Goal: Task Accomplishment & Management: Use online tool/utility

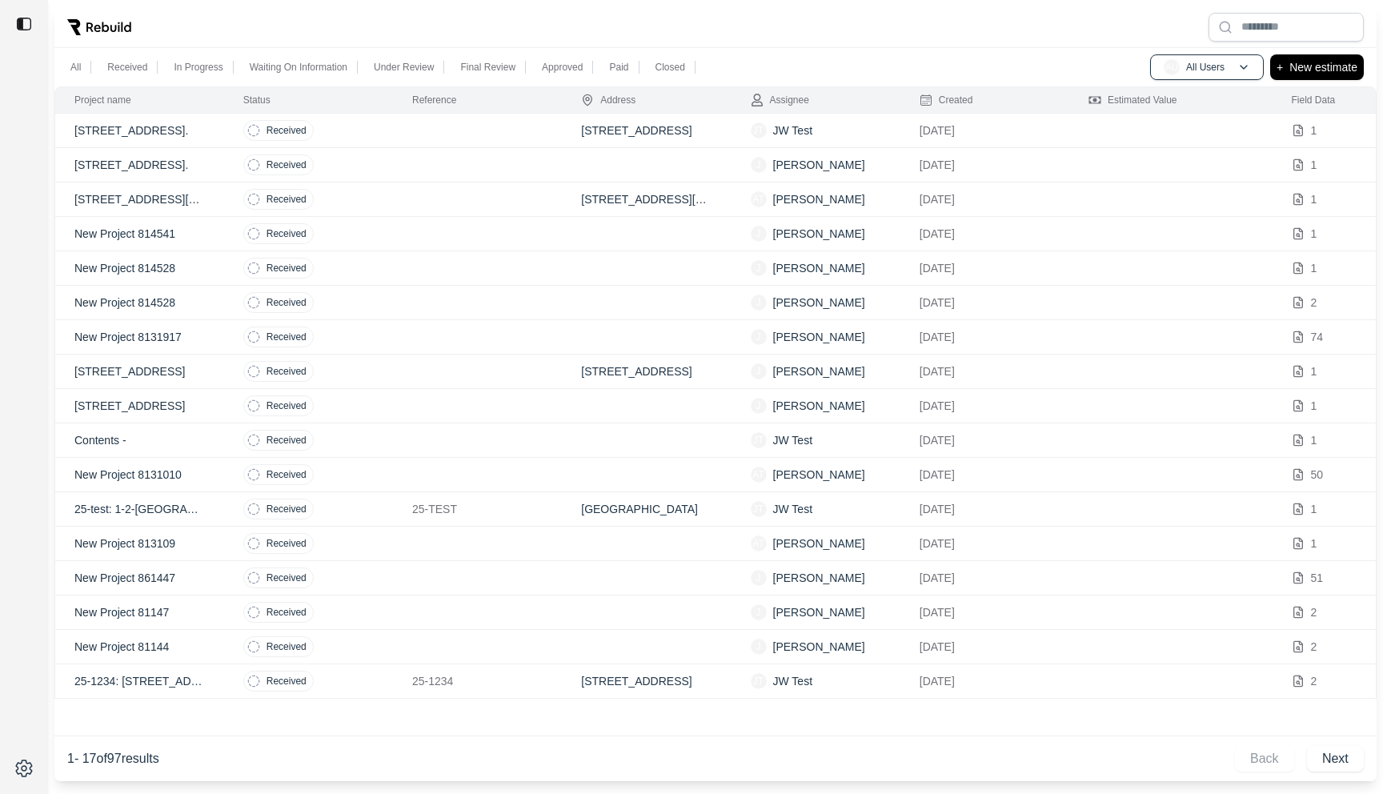
click at [382, 122] on td "Received" at bounding box center [308, 131] width 169 height 34
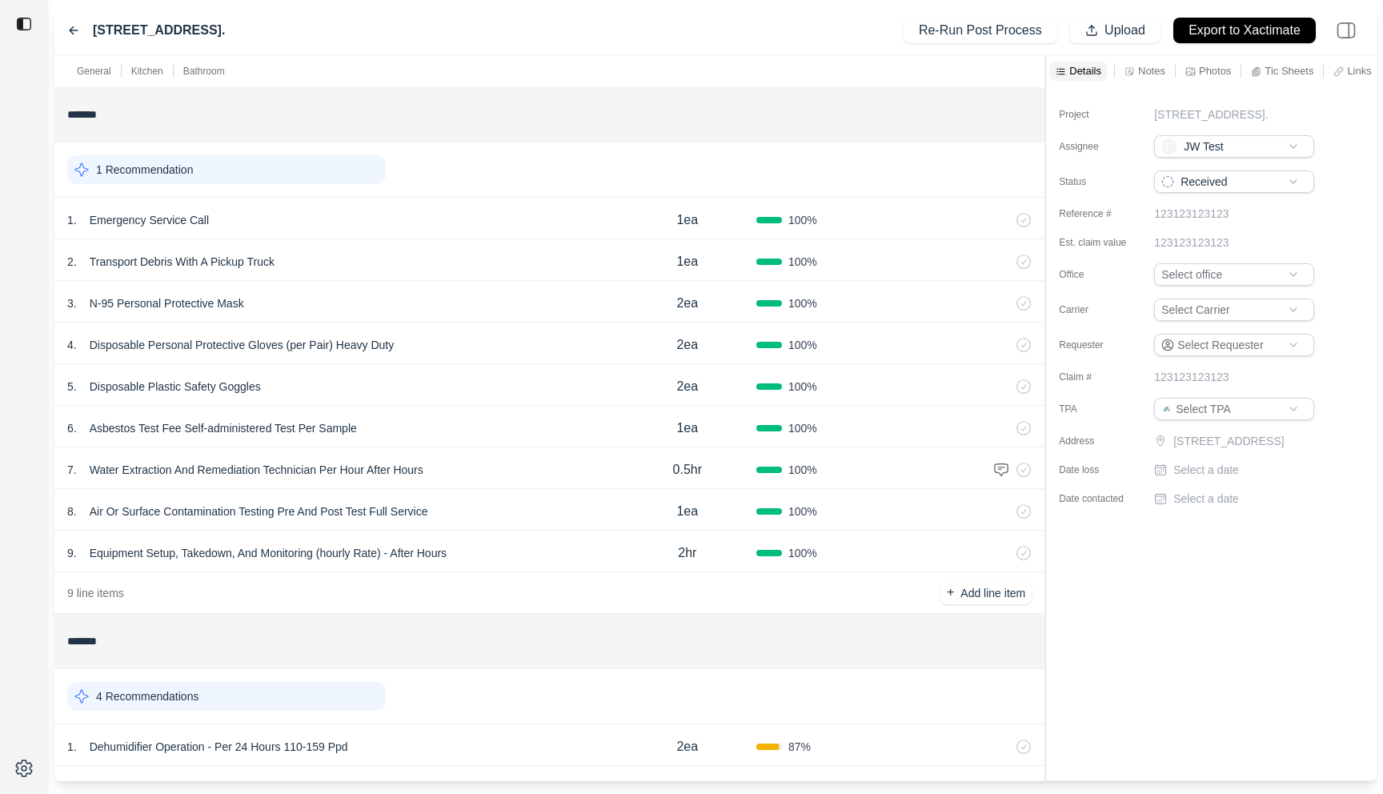
click at [817, 96] on div "General Kitchen Bathroom ******* 1 Recommendation 1 . Emergency Service Call 1e…" at bounding box center [715, 418] width 1323 height 726
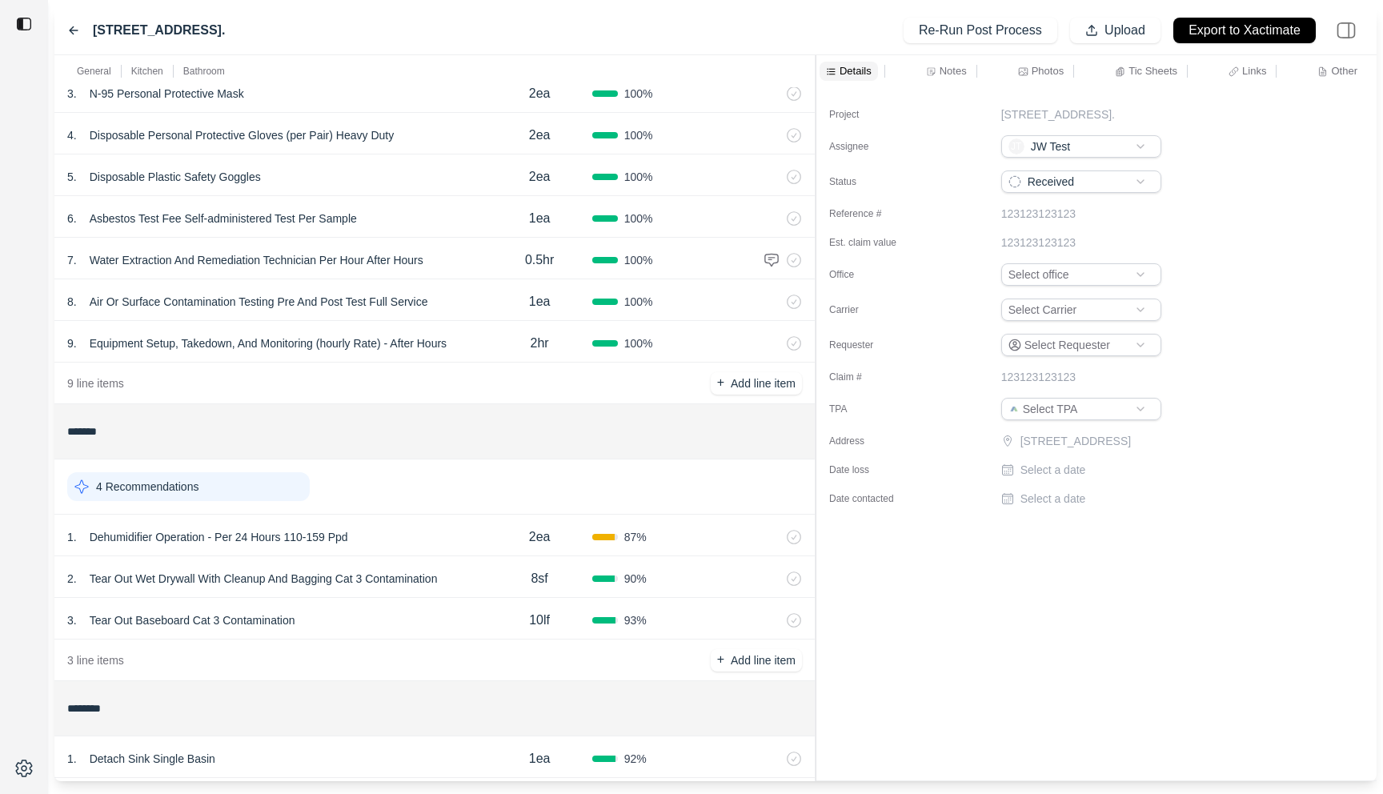
scroll to position [211, 0]
click at [477, 572] on div "2 . Tear Out Wet Drywall With Cleanup And Bagging Cat 3 Contamination" at bounding box center [277, 578] width 420 height 22
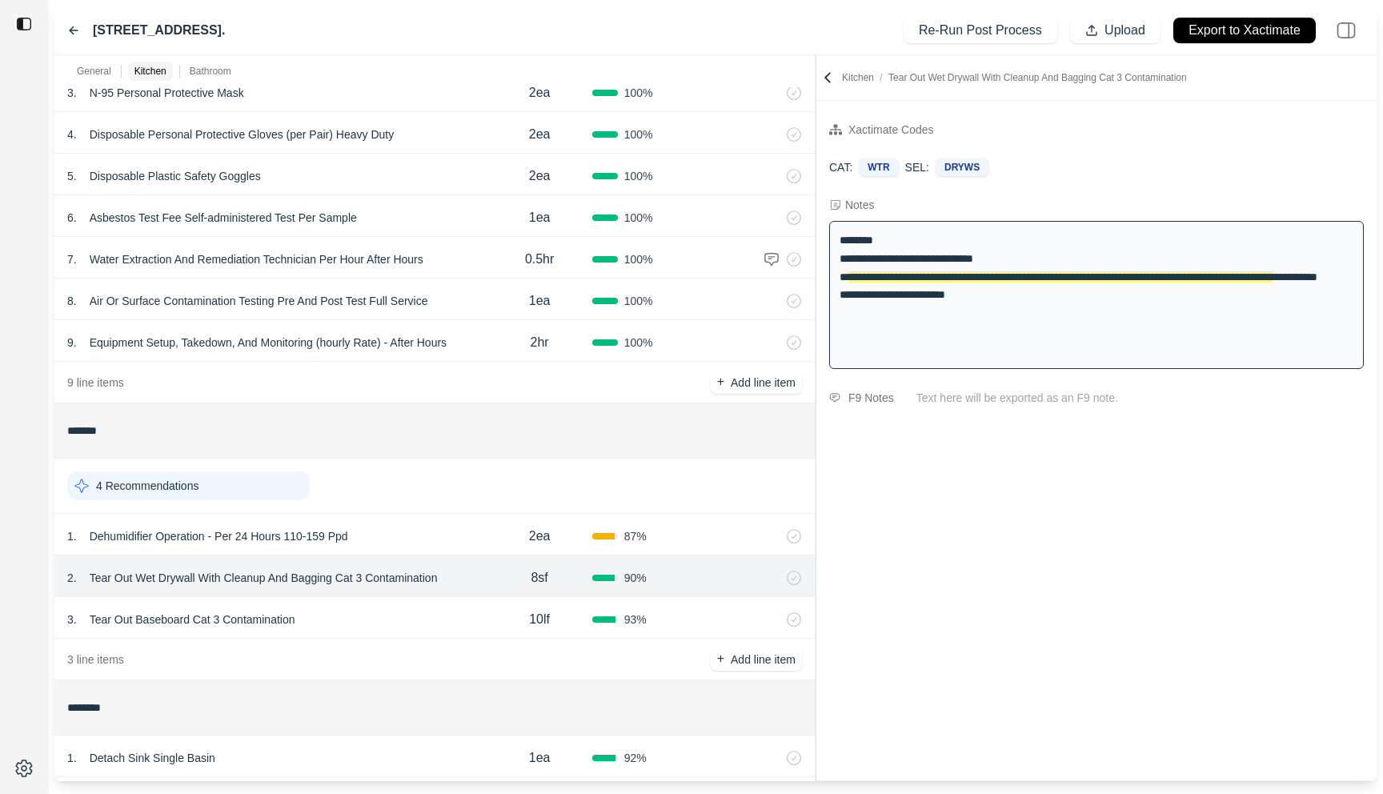
click at [366, 612] on div "3 . Tear Out Baseboard Cat 3 Contamination" at bounding box center [277, 619] width 420 height 22
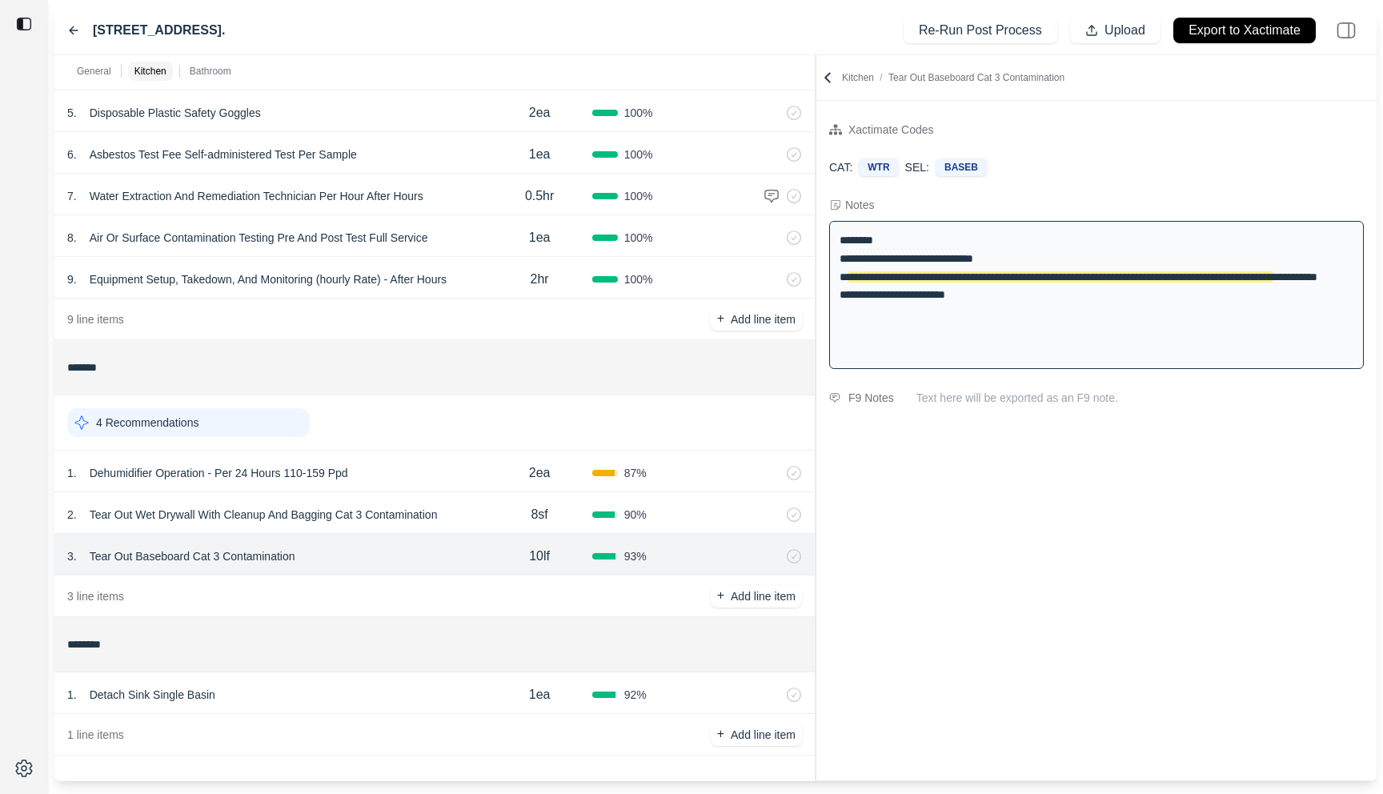
scroll to position [272, 0]
click at [340, 699] on div "1 . Detach Sink Single Basin" at bounding box center [277, 696] width 420 height 22
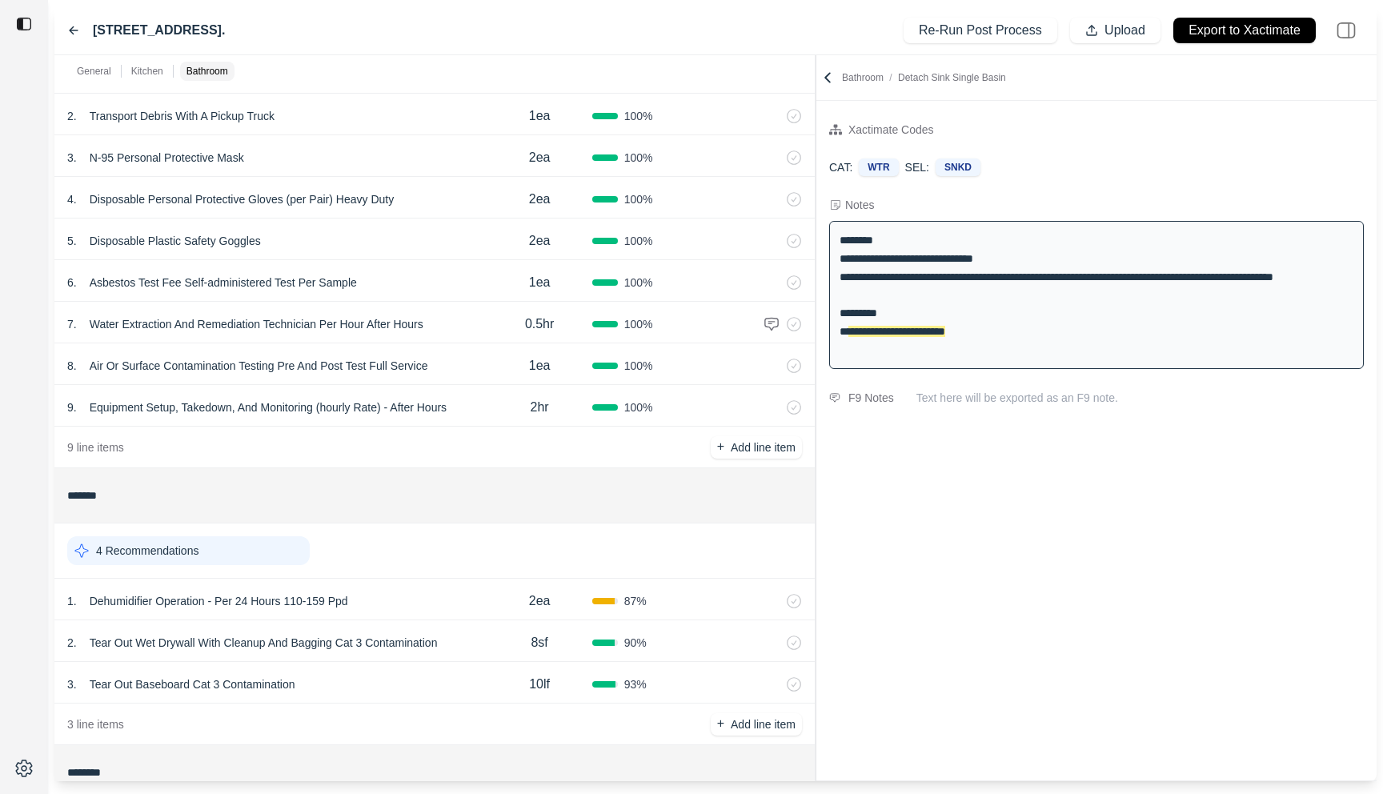
scroll to position [135, 0]
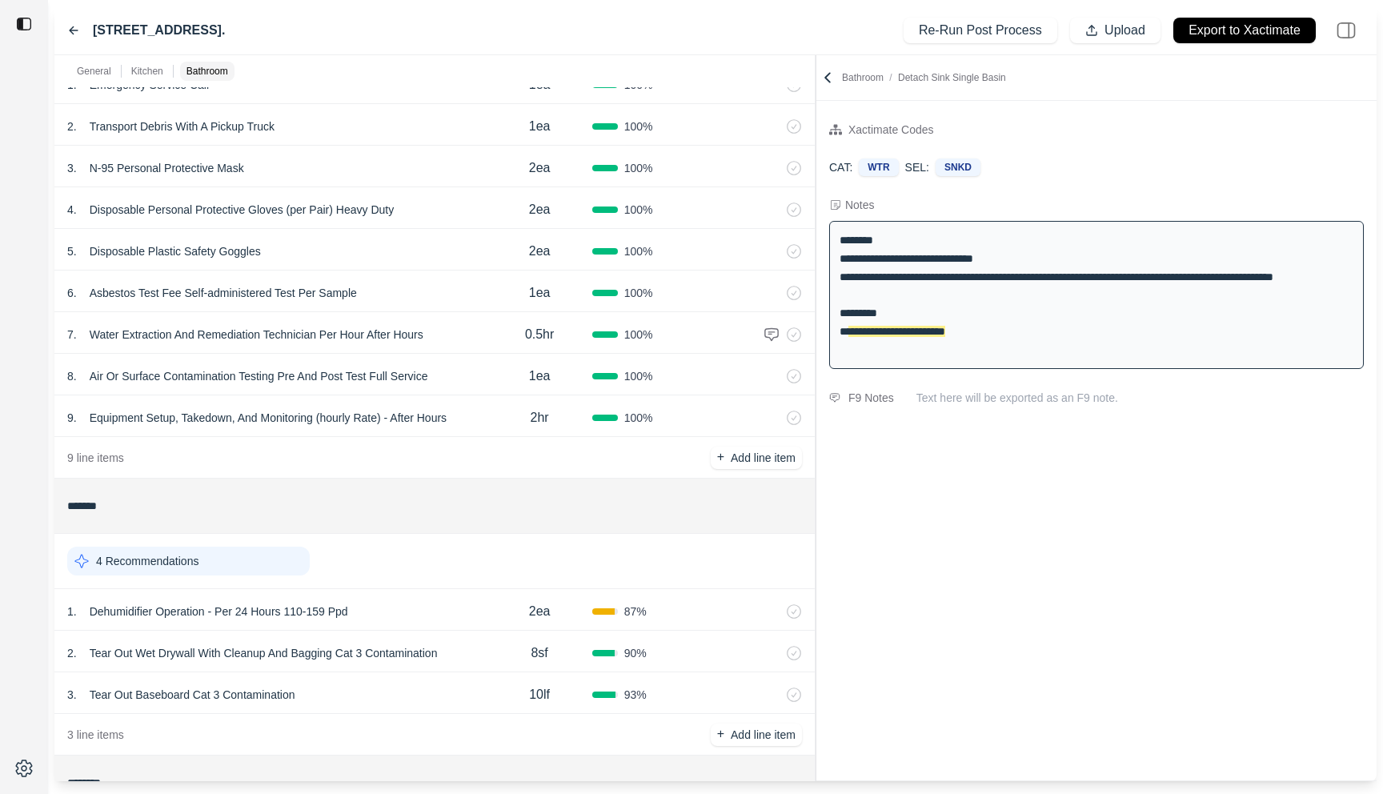
click at [488, 417] on div "2hr" at bounding box center [540, 418] width 105 height 32
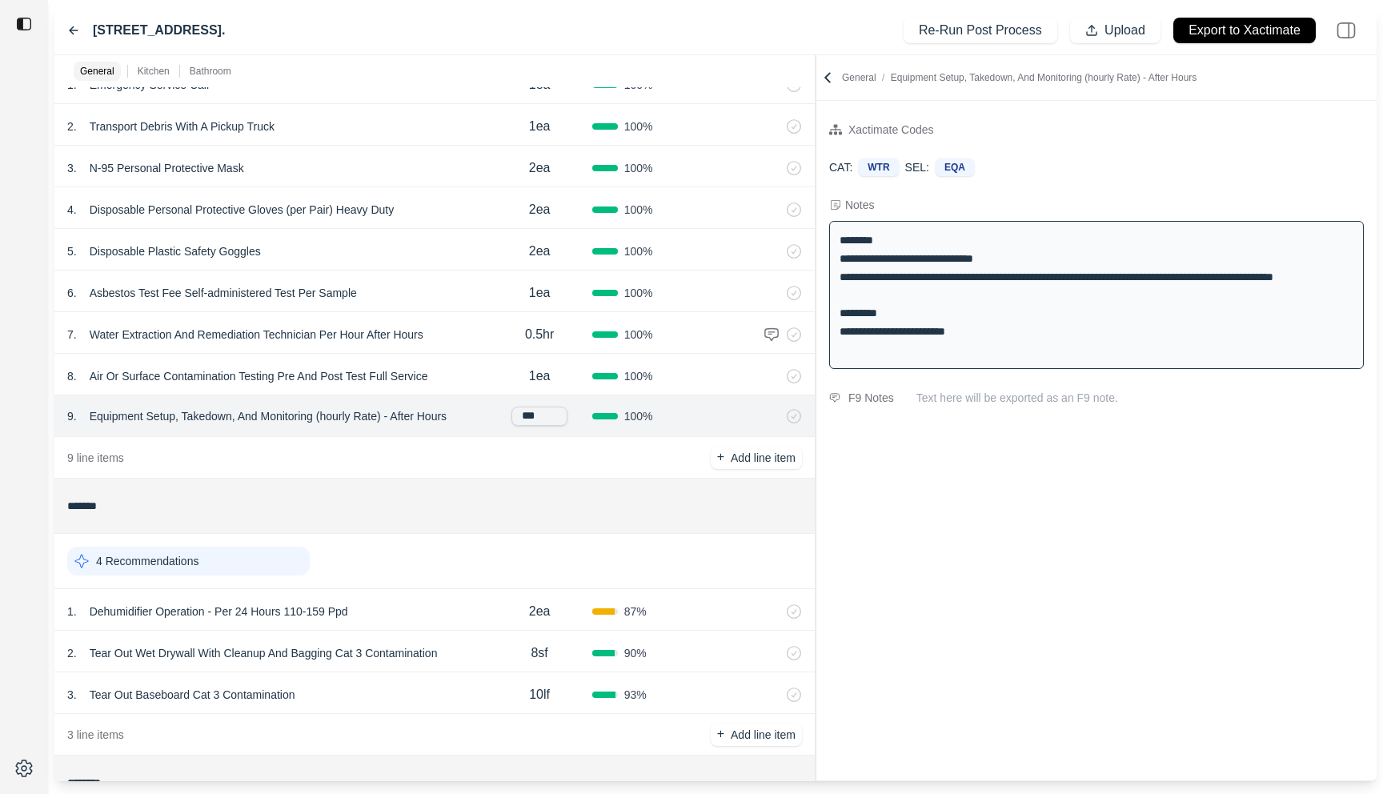
scroll to position [0, 0]
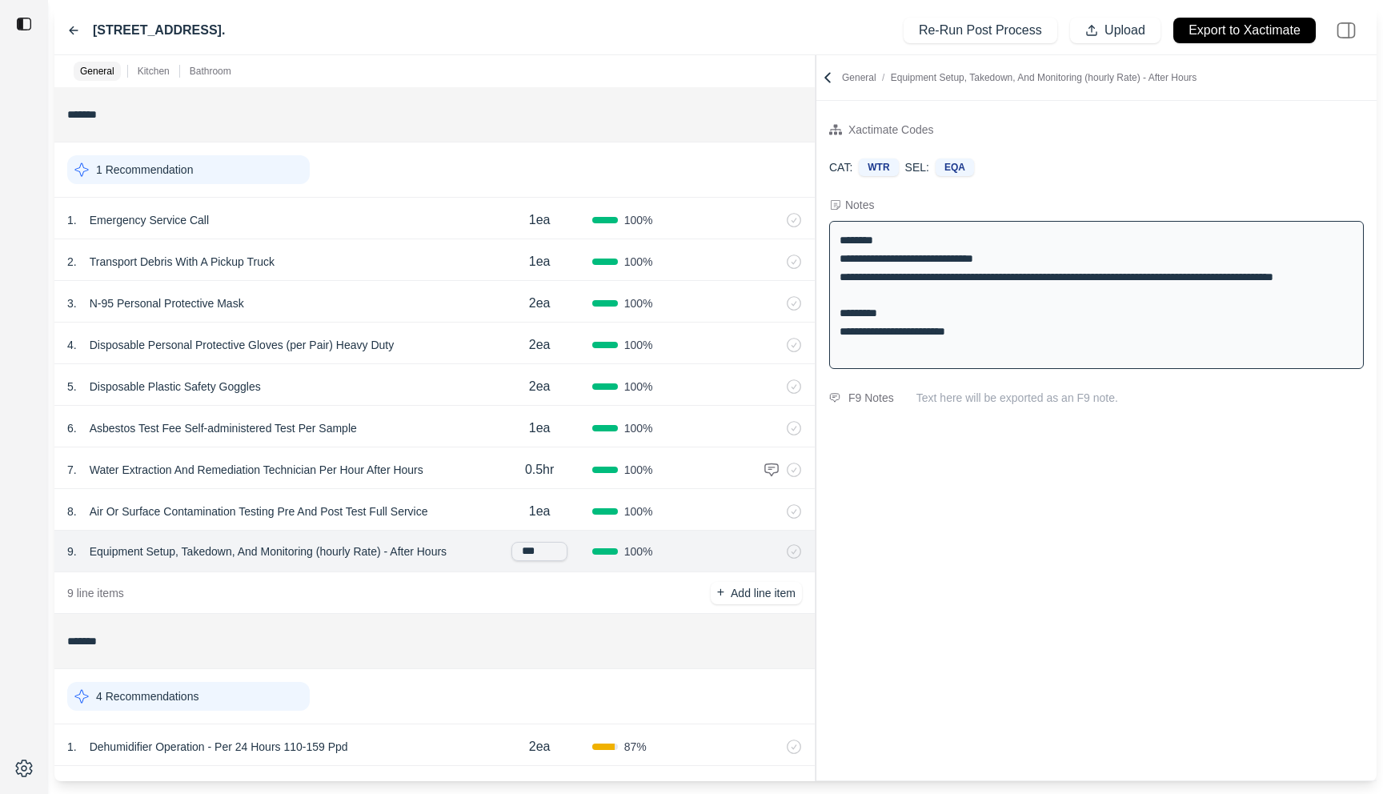
click at [532, 149] on div "1 Recommendation" at bounding box center [434, 170] width 735 height 42
